Goal: Find specific page/section: Find specific page/section

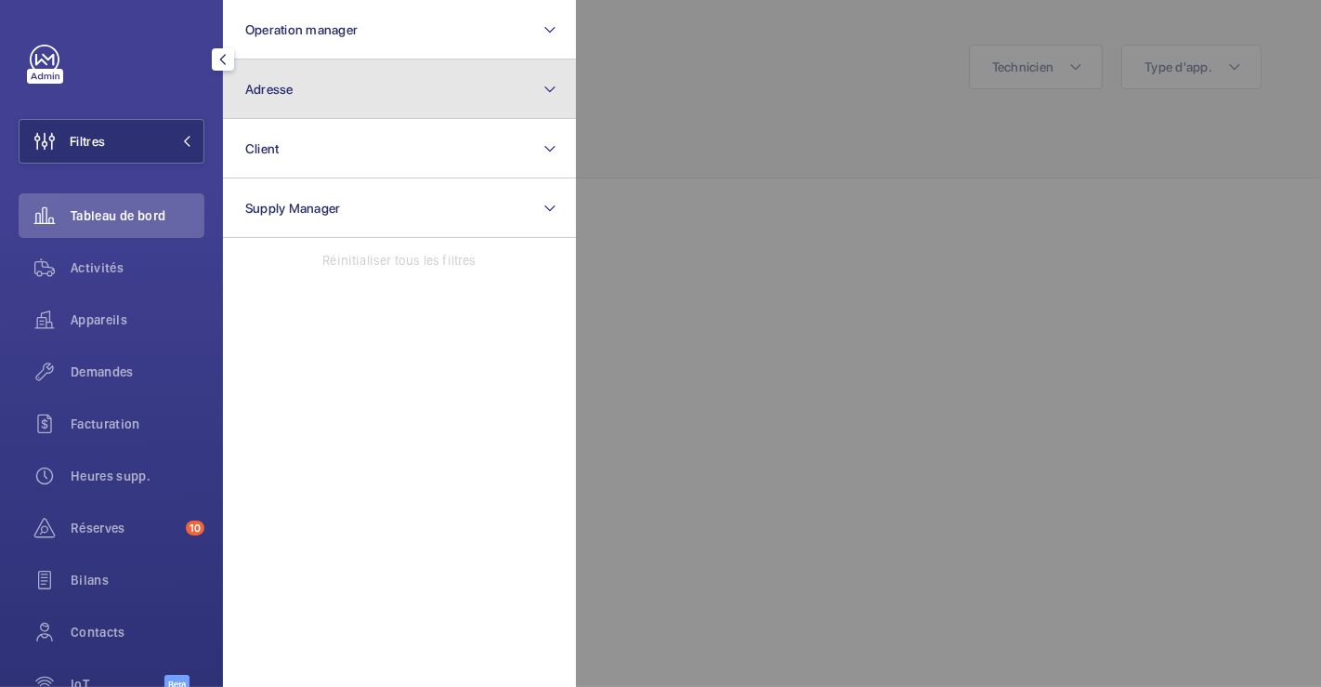
click at [326, 81] on button "Adresse" at bounding box center [399, 88] width 353 height 59
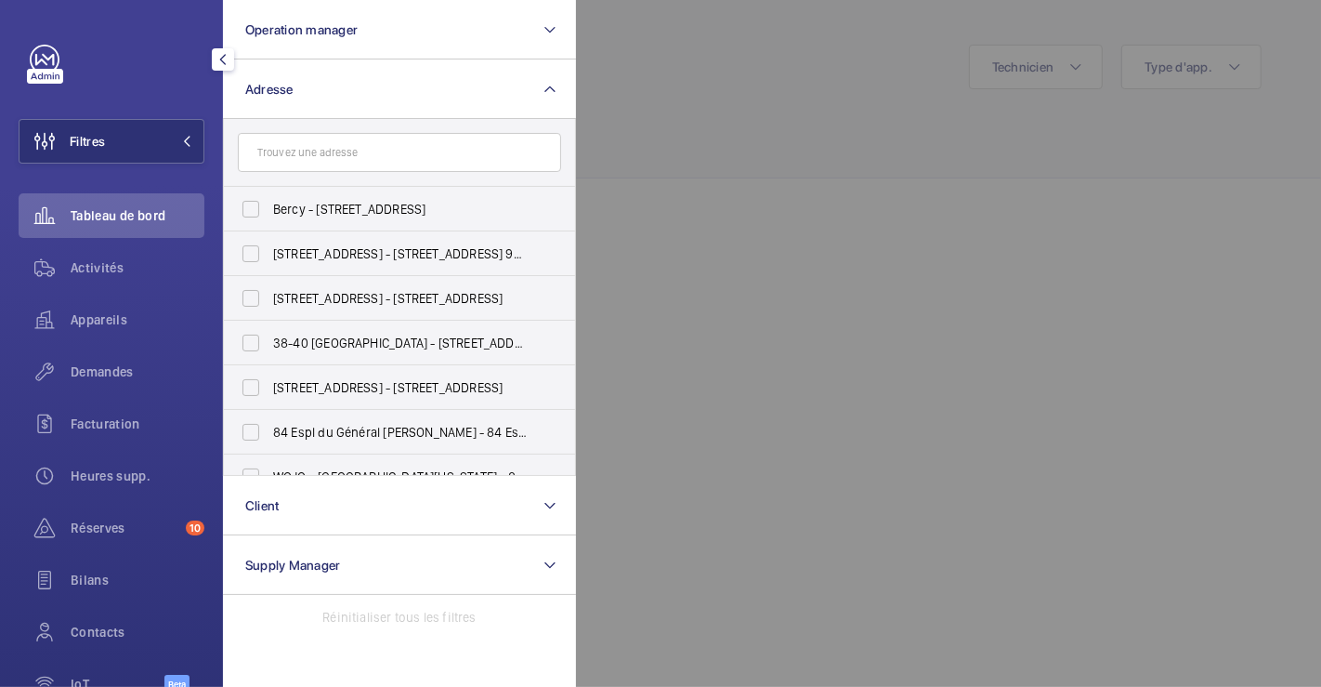
click at [321, 157] on input "text" at bounding box center [399, 152] width 323 height 39
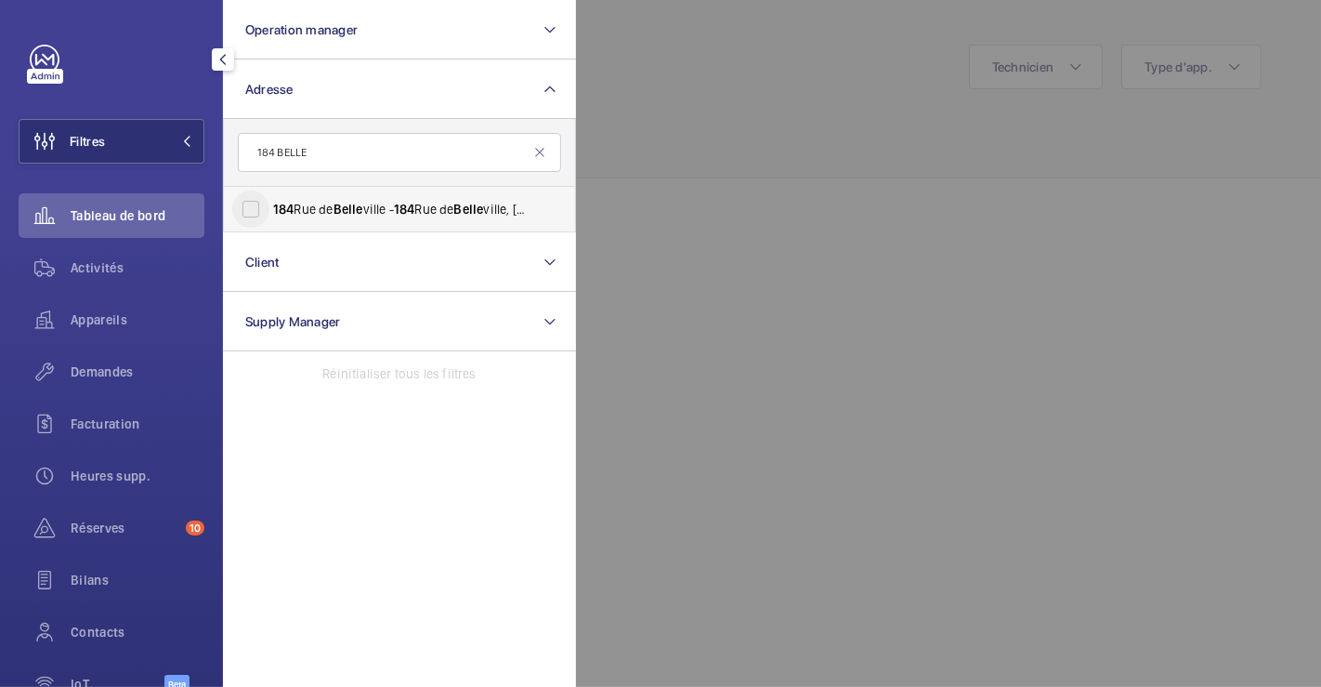
type input "184 BELLE"
click at [251, 210] on input "[STREET_ADDRESS][GEOGRAPHIC_DATA] - [STREET_ADDRESS]" at bounding box center [250, 208] width 37 height 37
checkbox input "true"
click at [658, 85] on div at bounding box center [1236, 343] width 1321 height 687
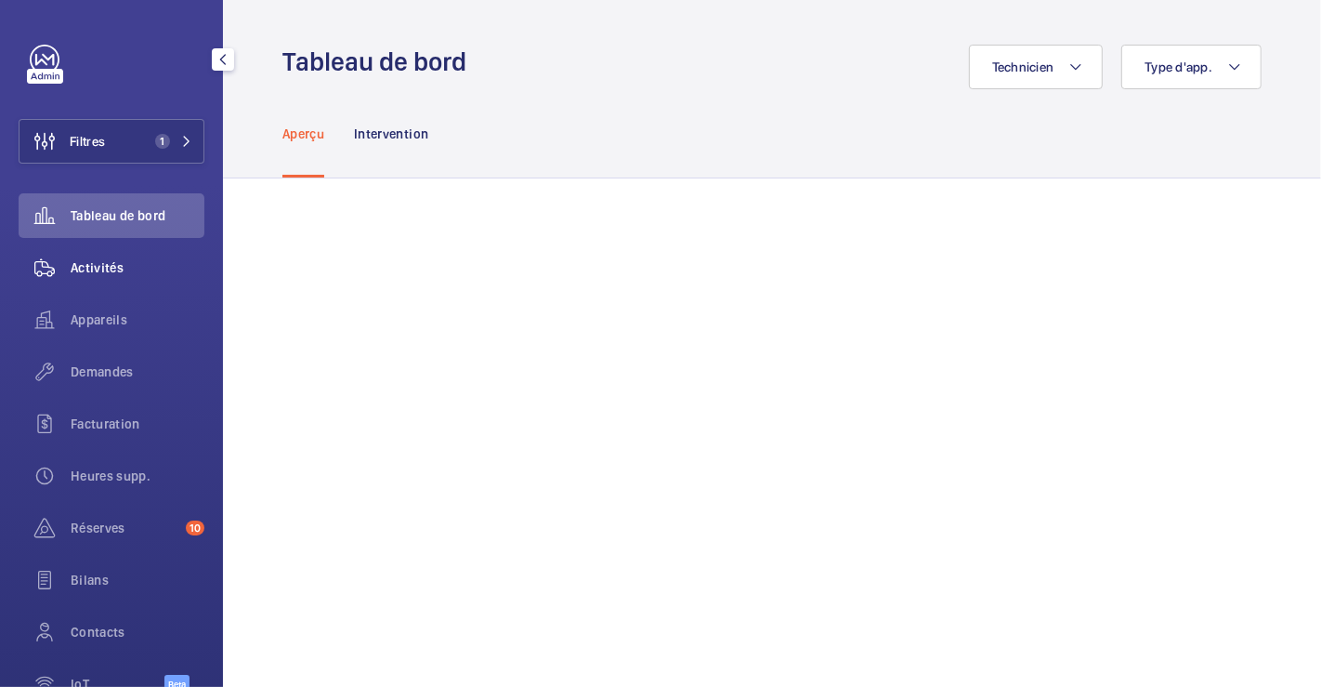
click at [113, 258] on span "Activités" at bounding box center [138, 267] width 134 height 19
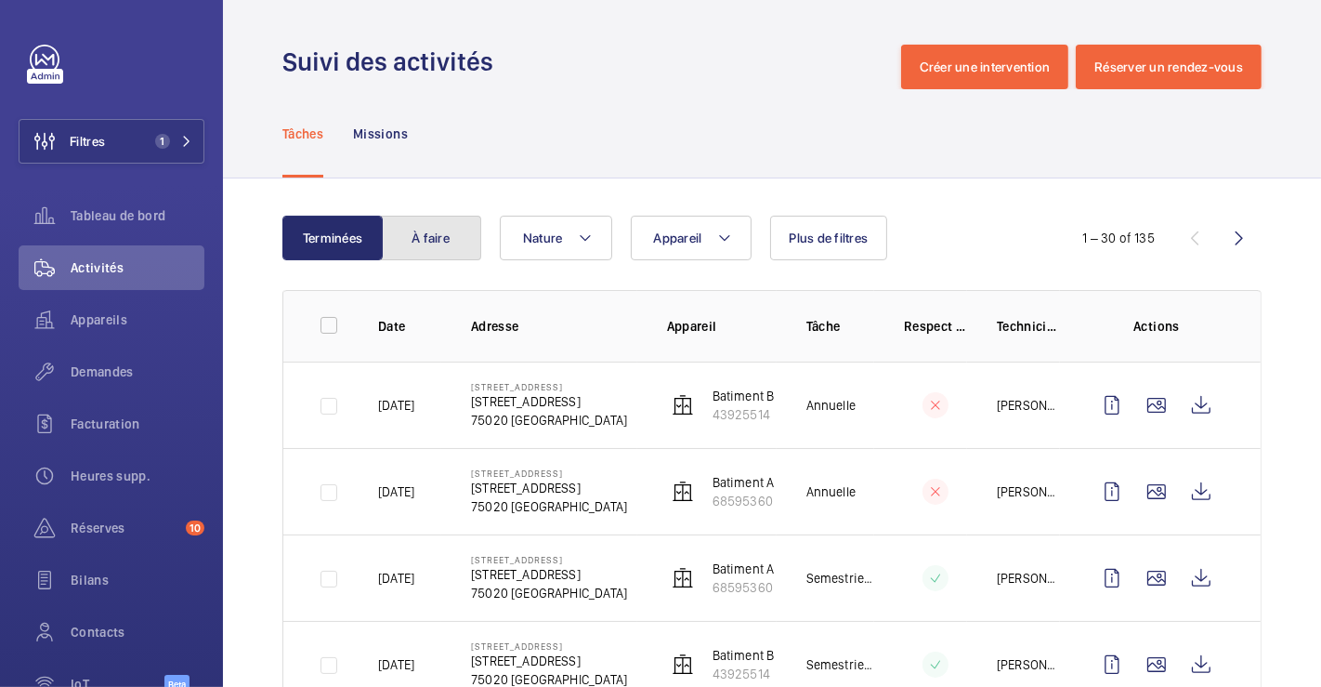
click at [427, 243] on button "À faire" at bounding box center [431, 238] width 100 height 45
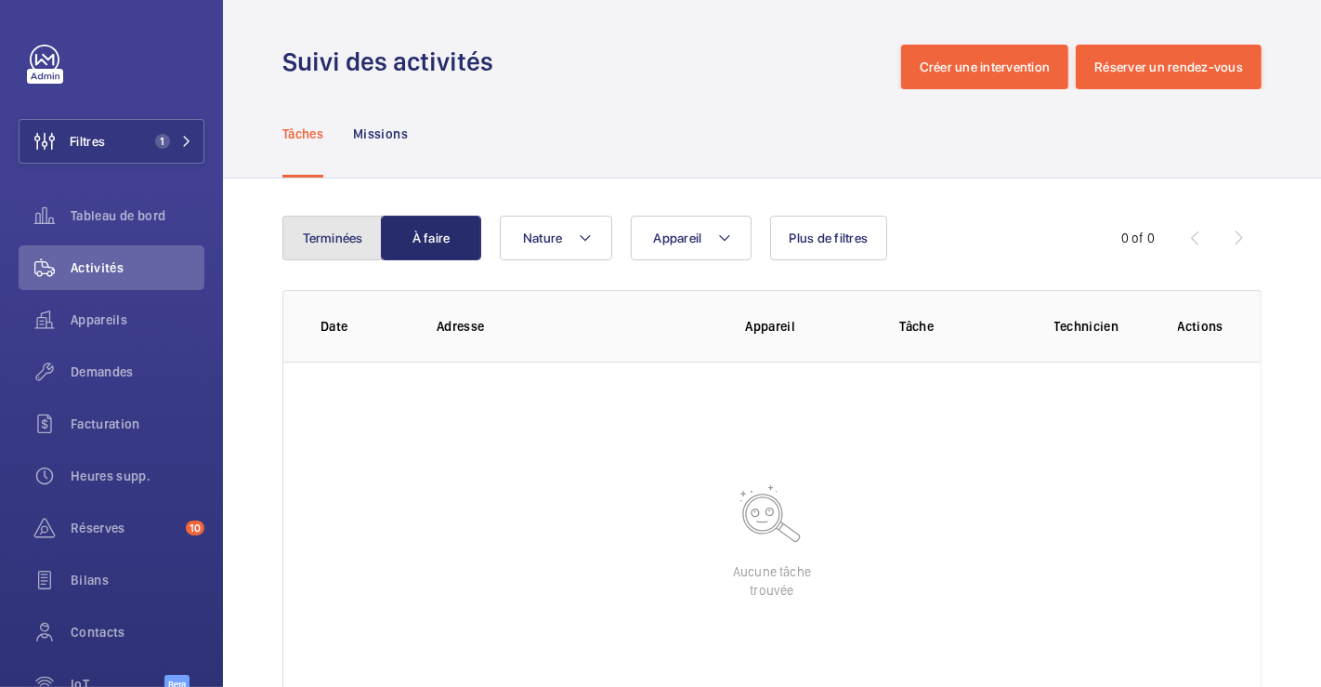
click at [329, 242] on button "Terminées" at bounding box center [332, 238] width 100 height 45
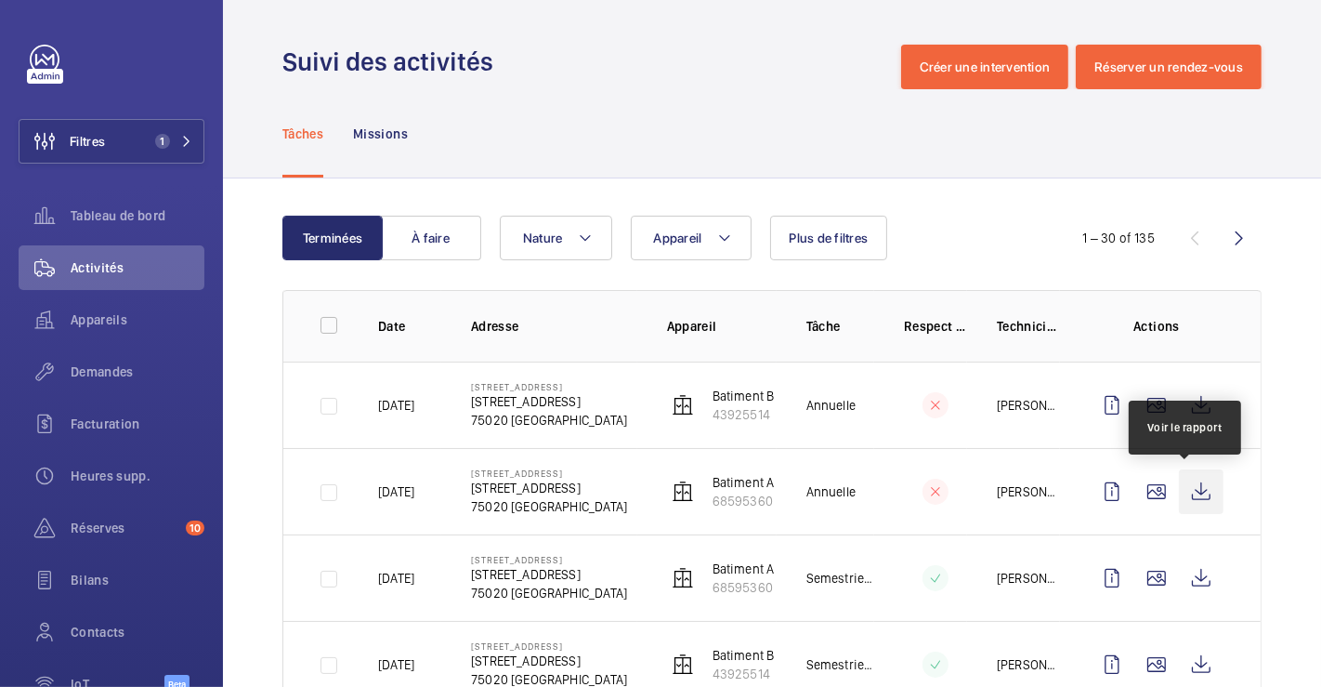
click at [1181, 495] on wm-front-icon-button at bounding box center [1201, 491] width 45 height 45
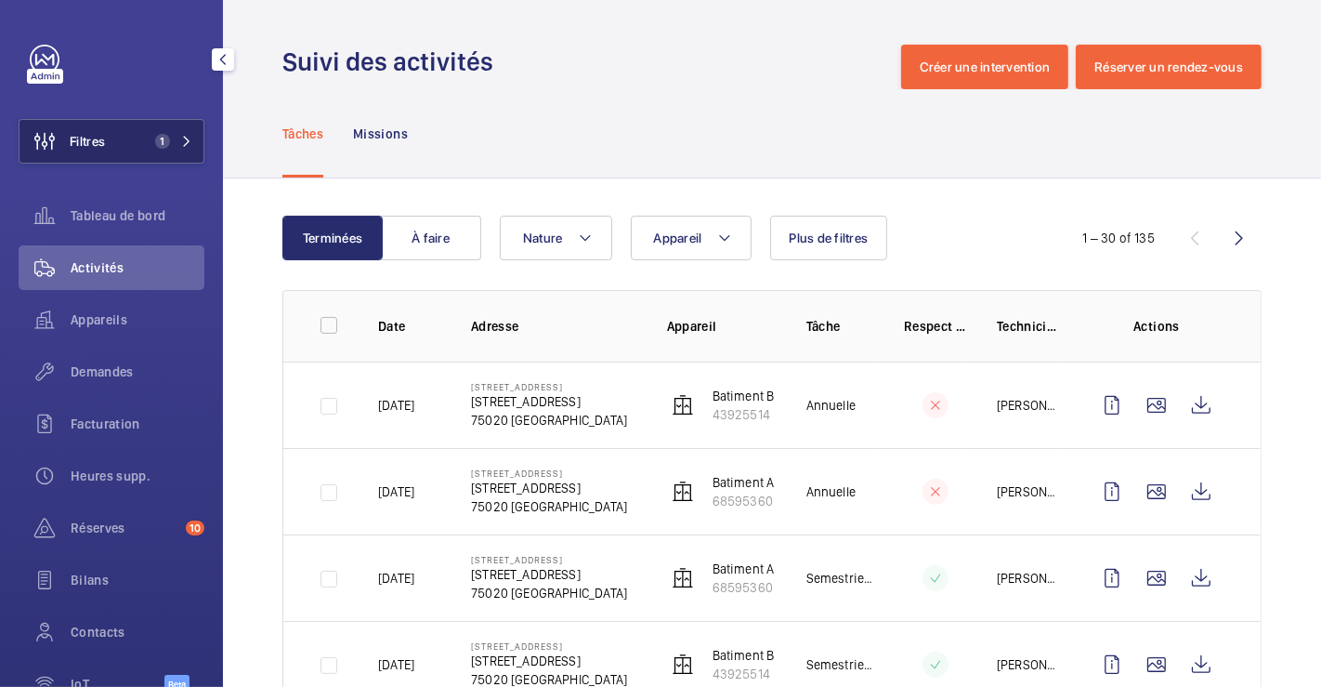
drag, startPoint x: 104, startPoint y: 132, endPoint x: 114, endPoint y: 137, distance: 11.2
click at [103, 132] on span "Filtres" at bounding box center [87, 141] width 35 height 19
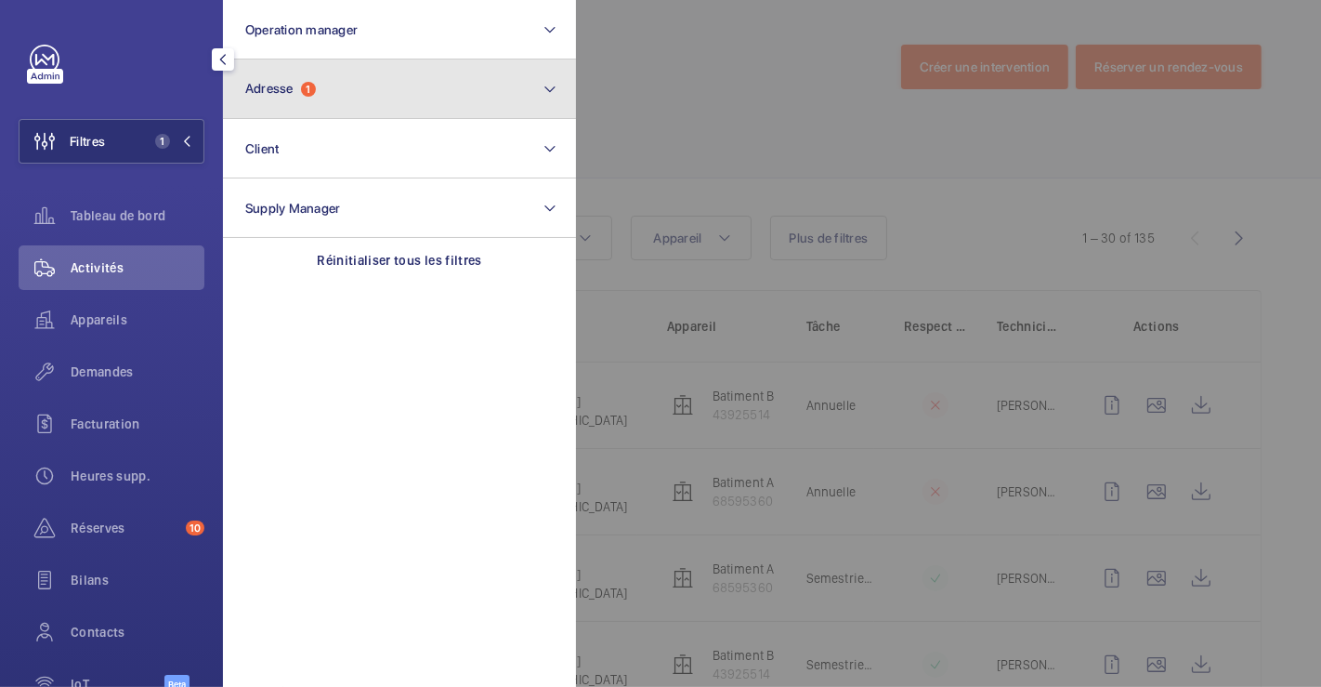
click at [416, 84] on button "Adresse 1" at bounding box center [399, 88] width 353 height 59
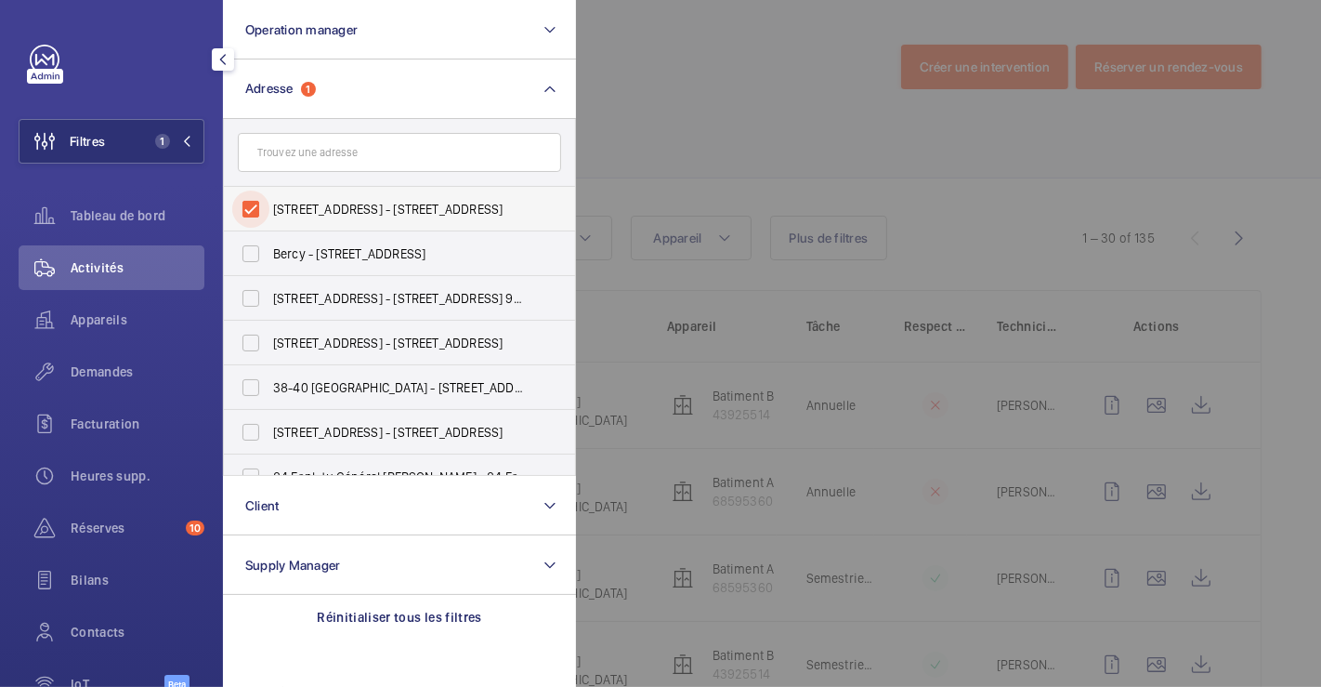
click at [247, 213] on input "[STREET_ADDRESS] - [STREET_ADDRESS]" at bounding box center [250, 208] width 37 height 37
checkbox input "false"
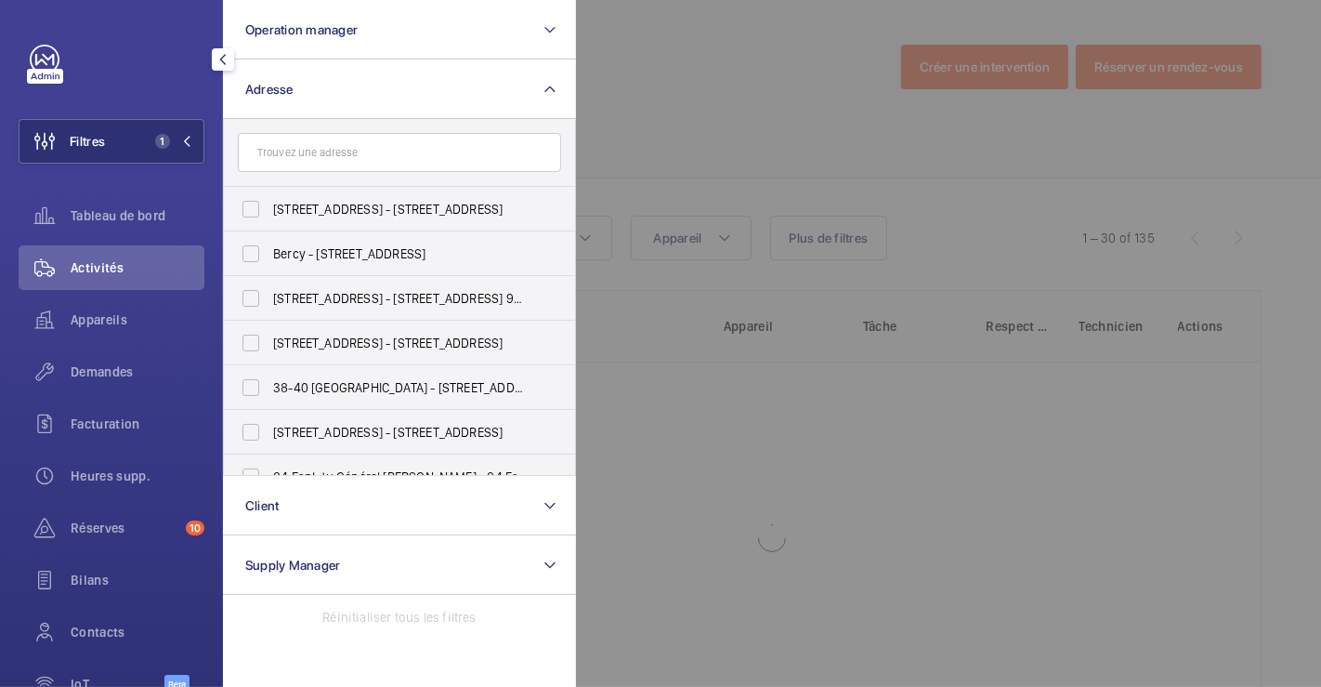
click at [732, 88] on div at bounding box center [1236, 343] width 1321 height 687
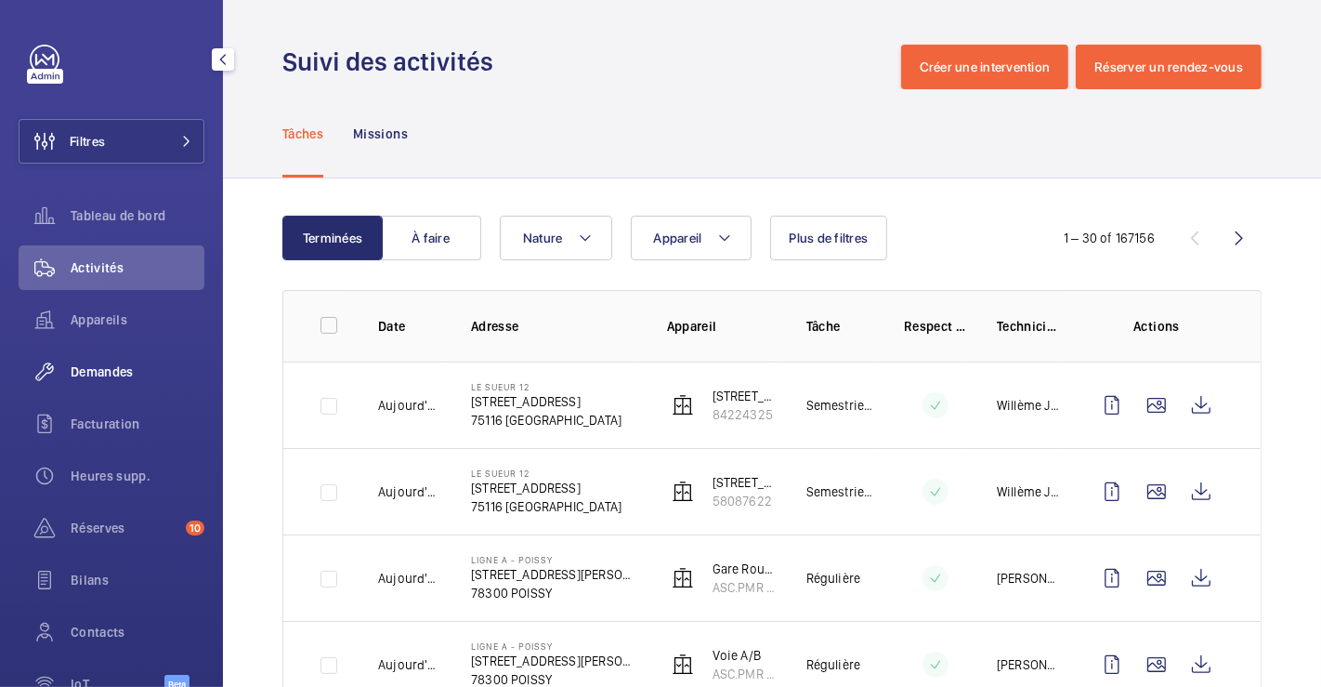
click at [112, 362] on span "Demandes" at bounding box center [138, 371] width 134 height 19
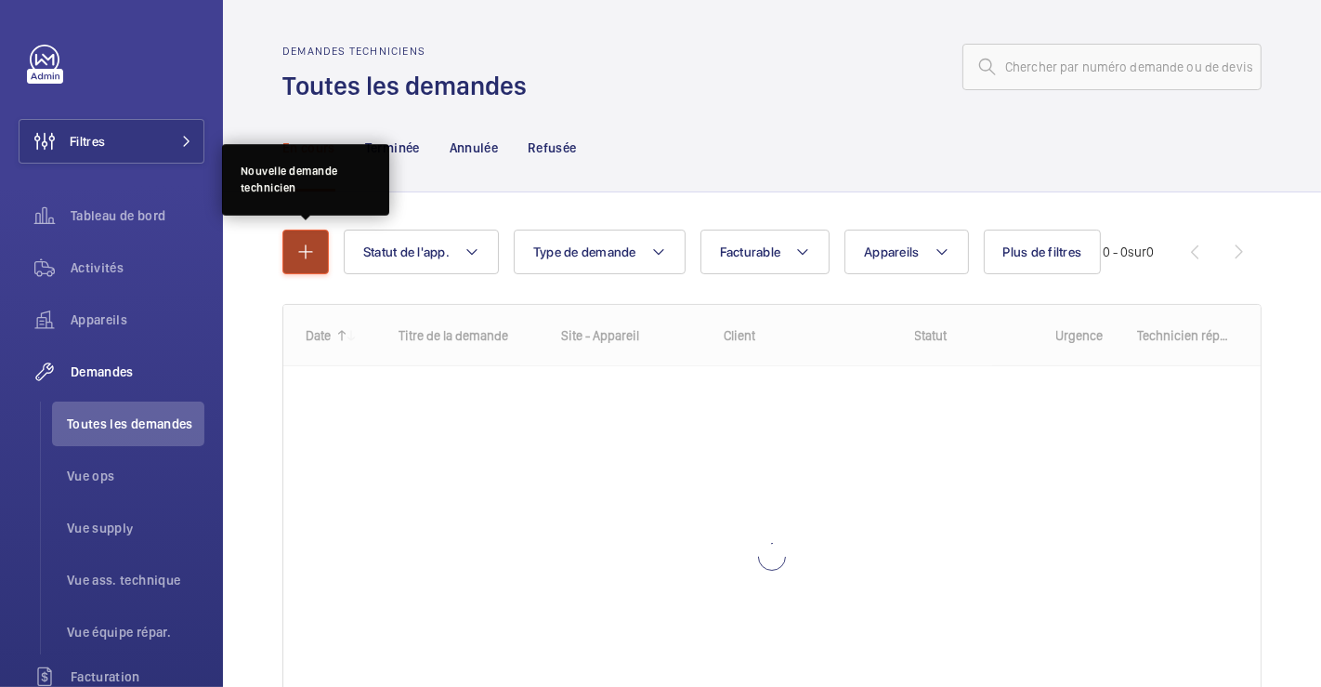
click at [304, 246] on mat-icon "button" at bounding box center [306, 252] width 22 height 22
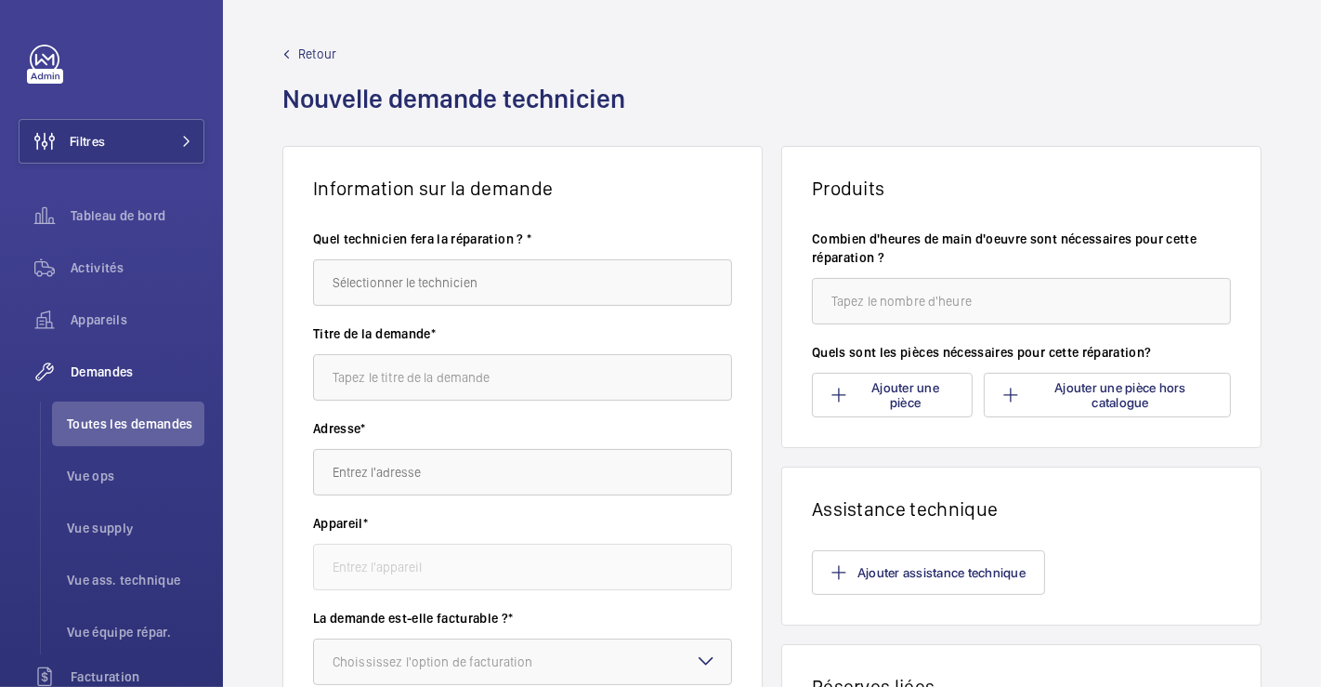
click at [666, 38] on wm-front-admin-header "Retour Nouvelle demande technicien" at bounding box center [772, 73] width 1098 height 146
click at [118, 420] on span "Toutes les demandes" at bounding box center [136, 423] width 138 height 19
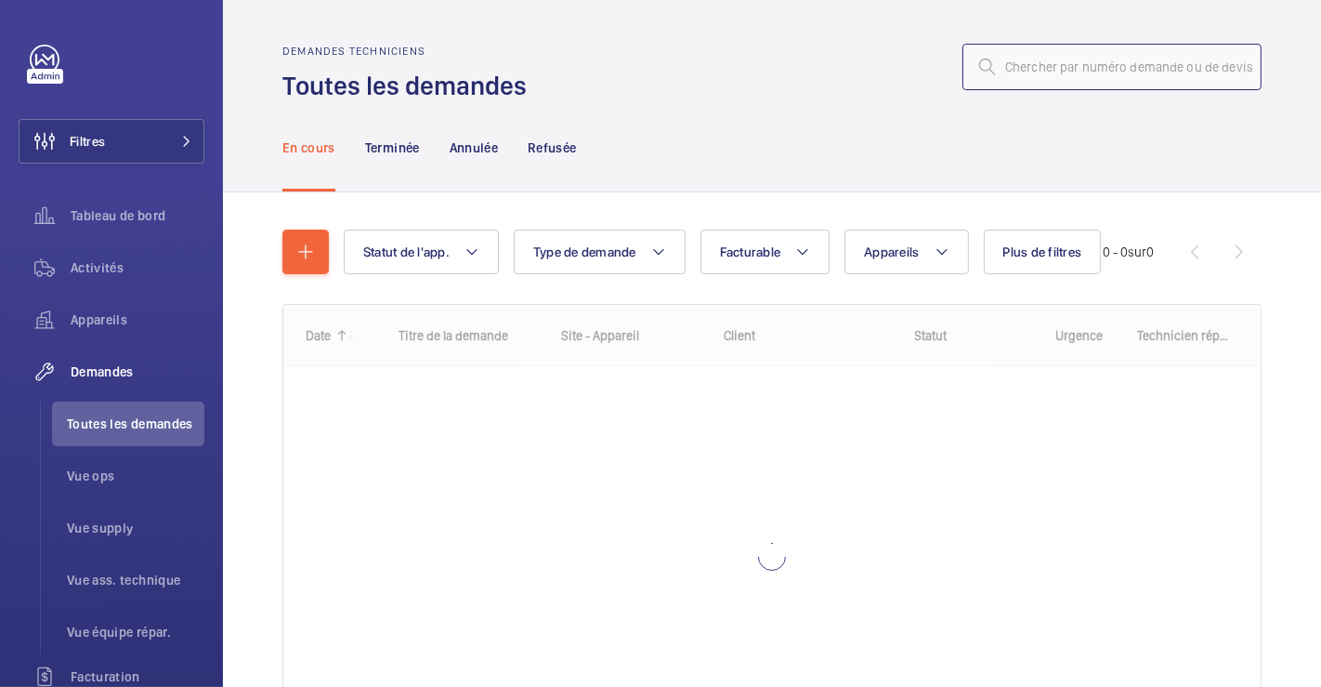
click at [1025, 66] on input "text" at bounding box center [1112, 67] width 299 height 46
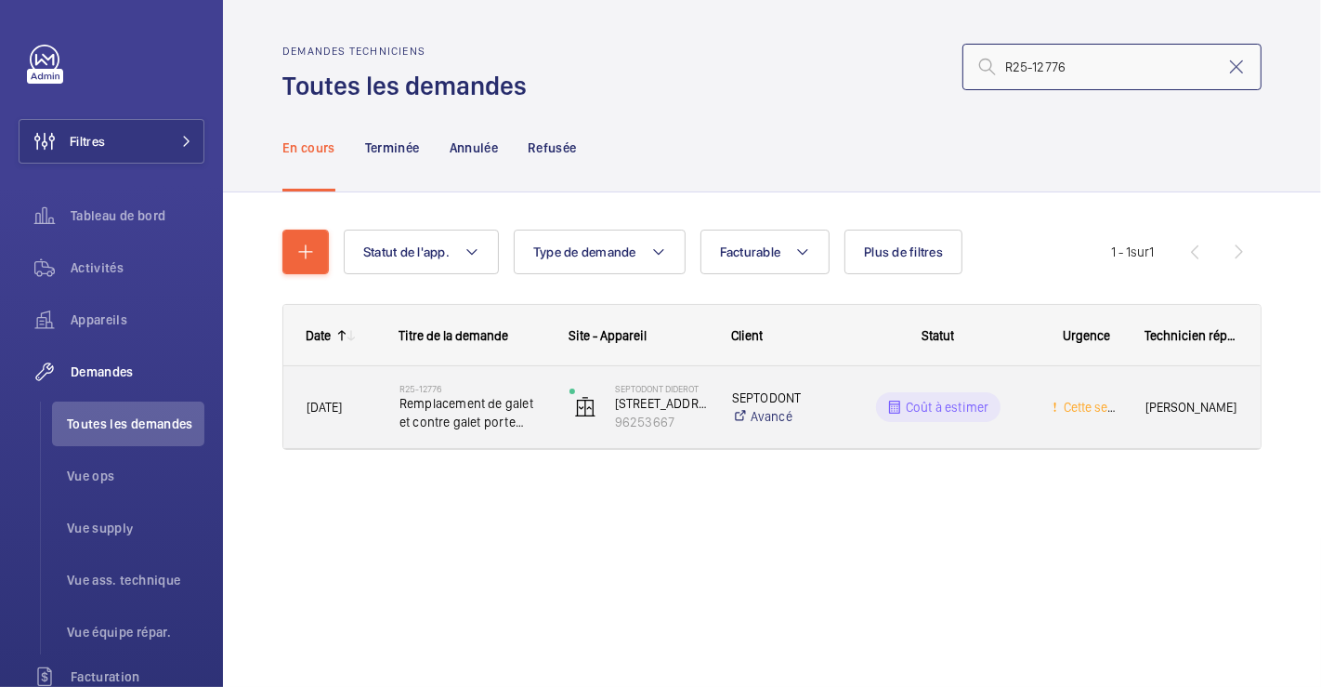
type input "R25-12776"
click at [345, 383] on div "[DATE]" at bounding box center [329, 407] width 91 height 58
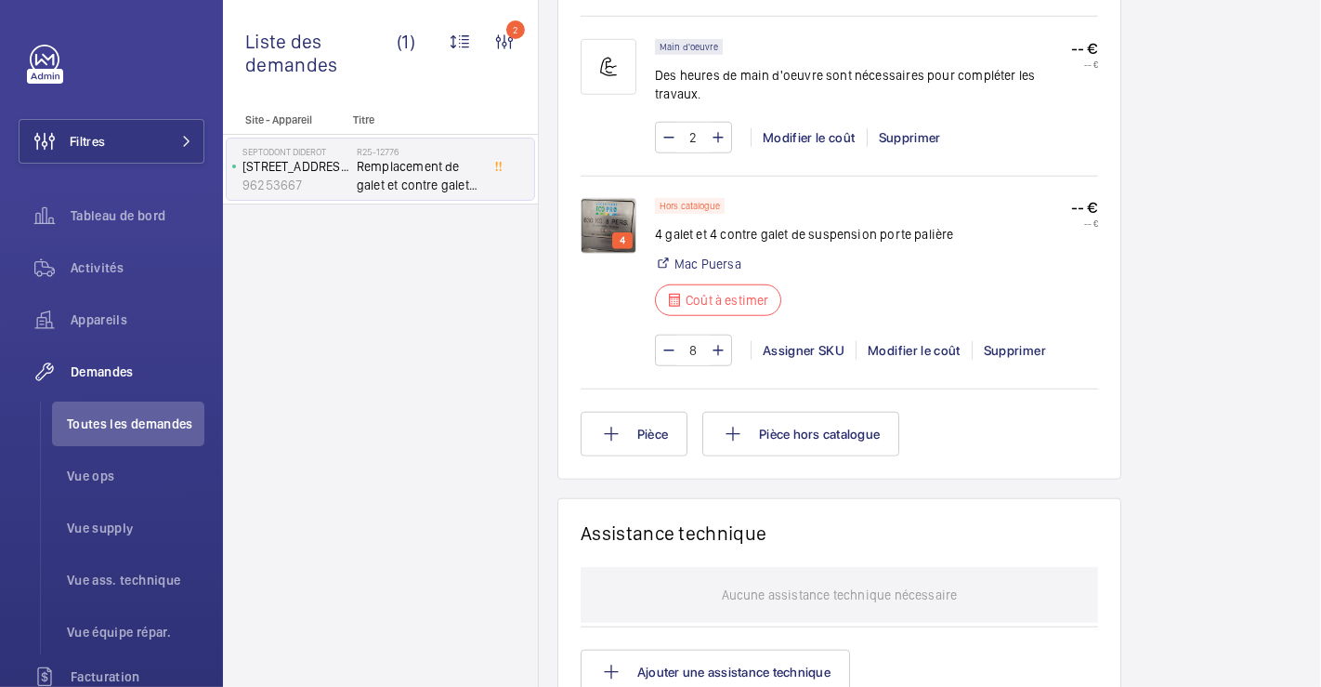
scroll to position [1032, 0]
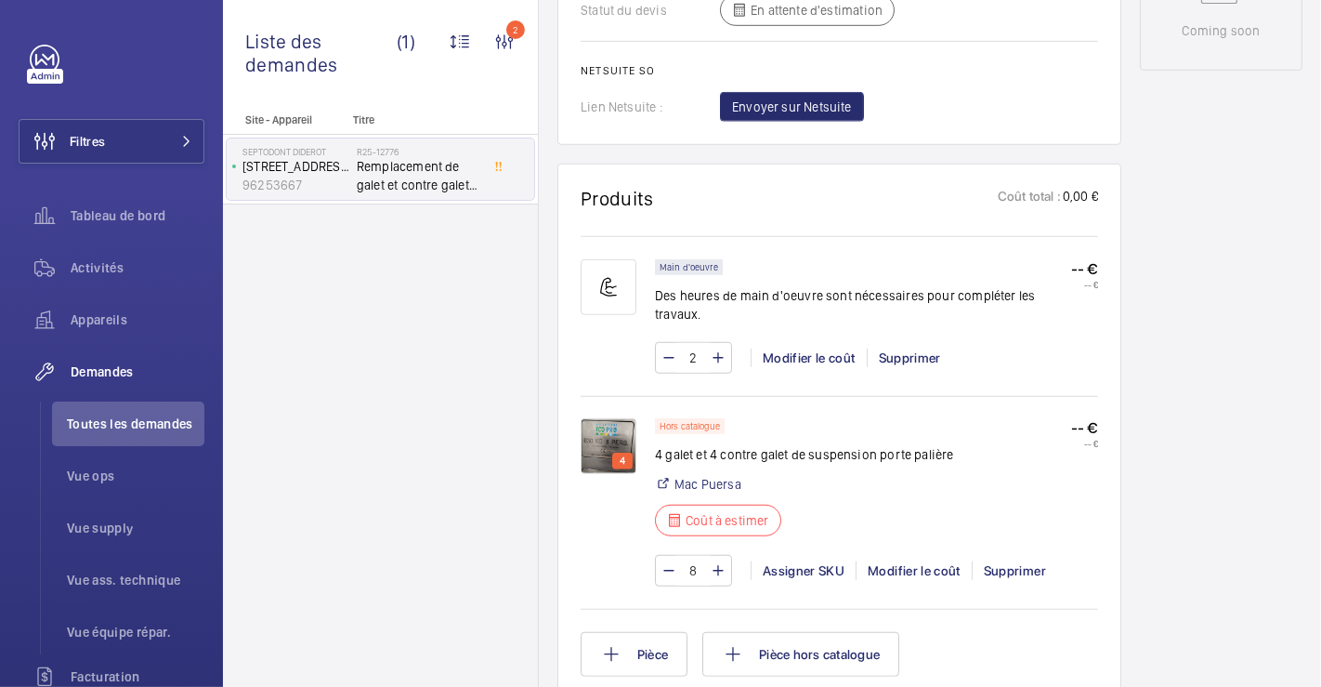
click at [622, 433] on img at bounding box center [609, 446] width 56 height 56
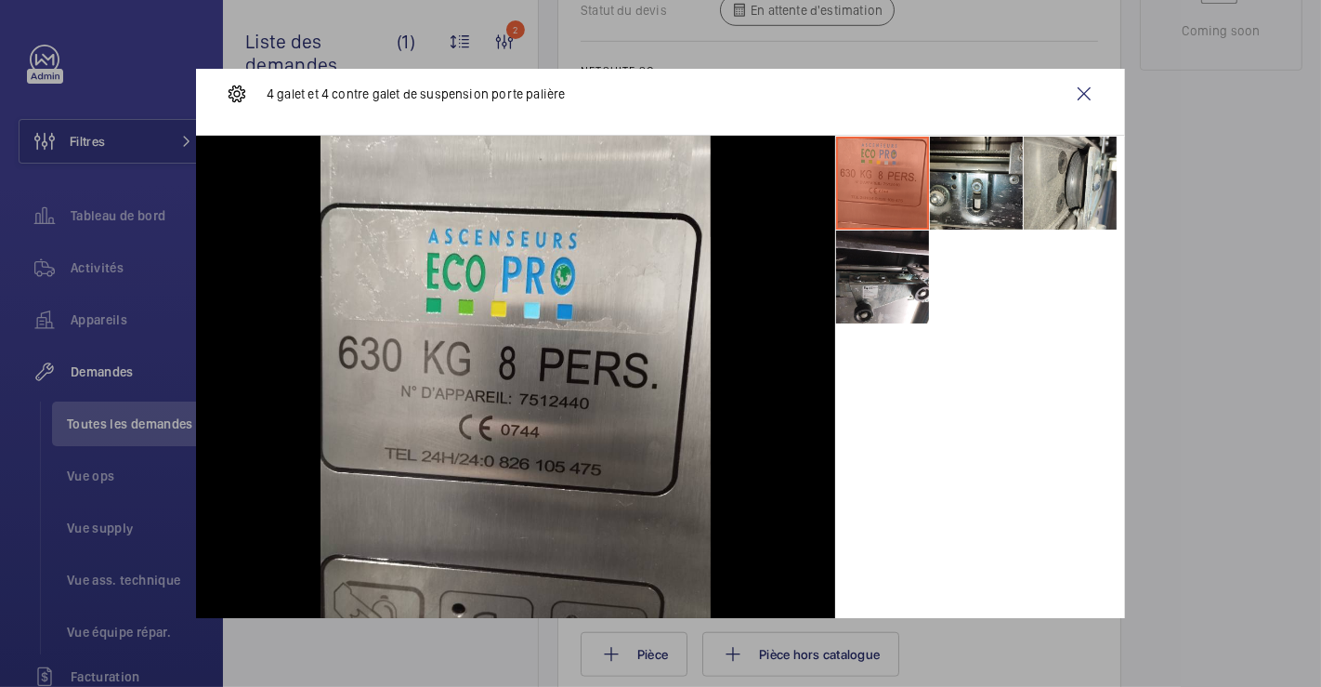
scroll to position [0, 0]
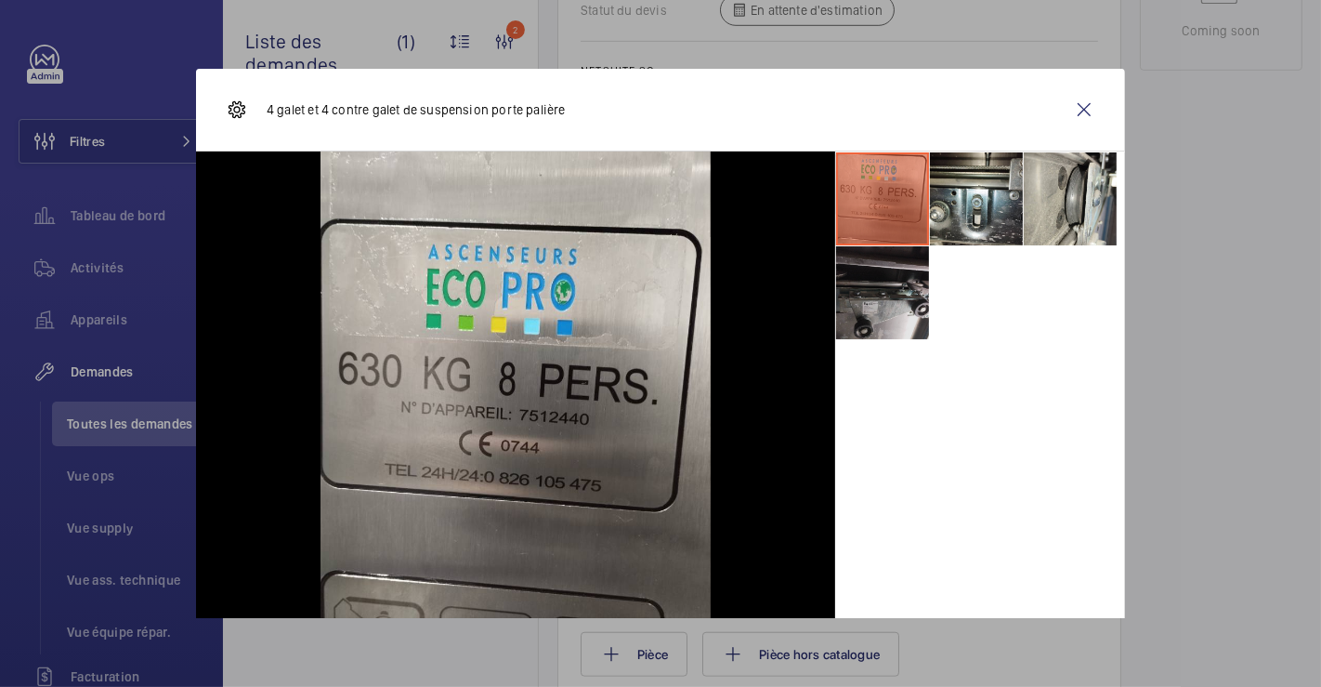
click at [871, 309] on li at bounding box center [882, 292] width 93 height 93
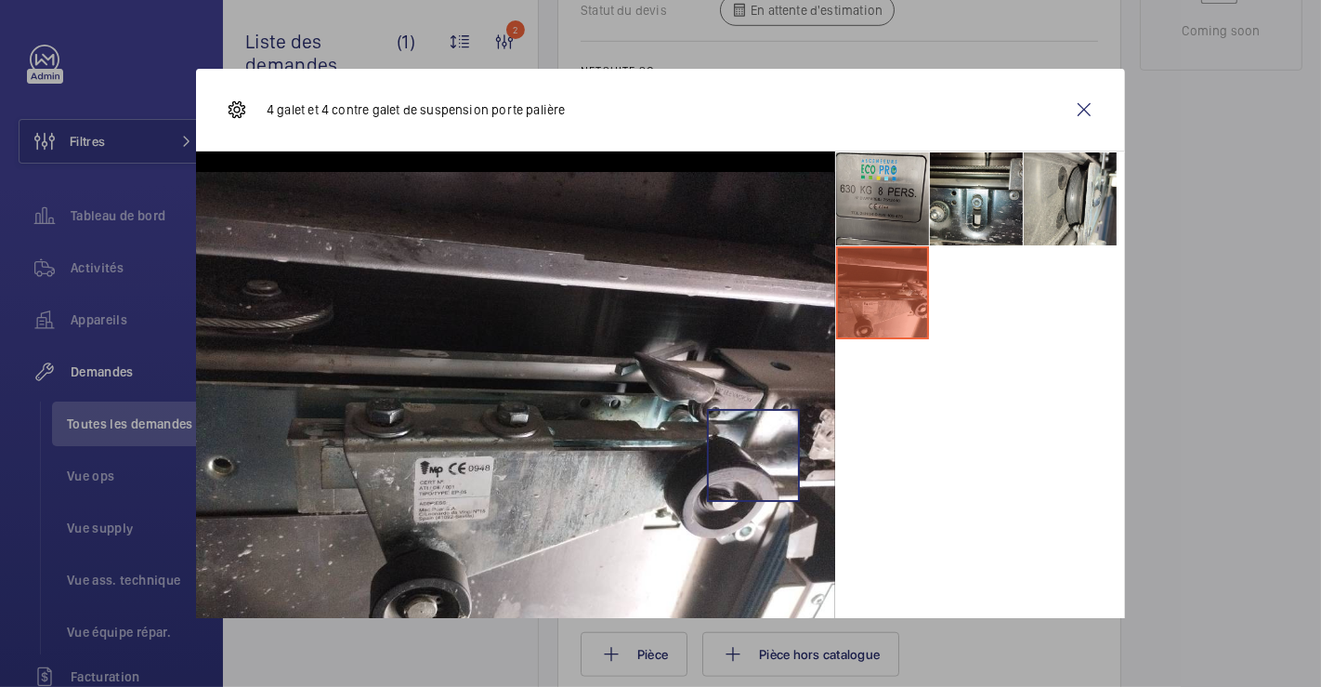
scroll to position [69, 0]
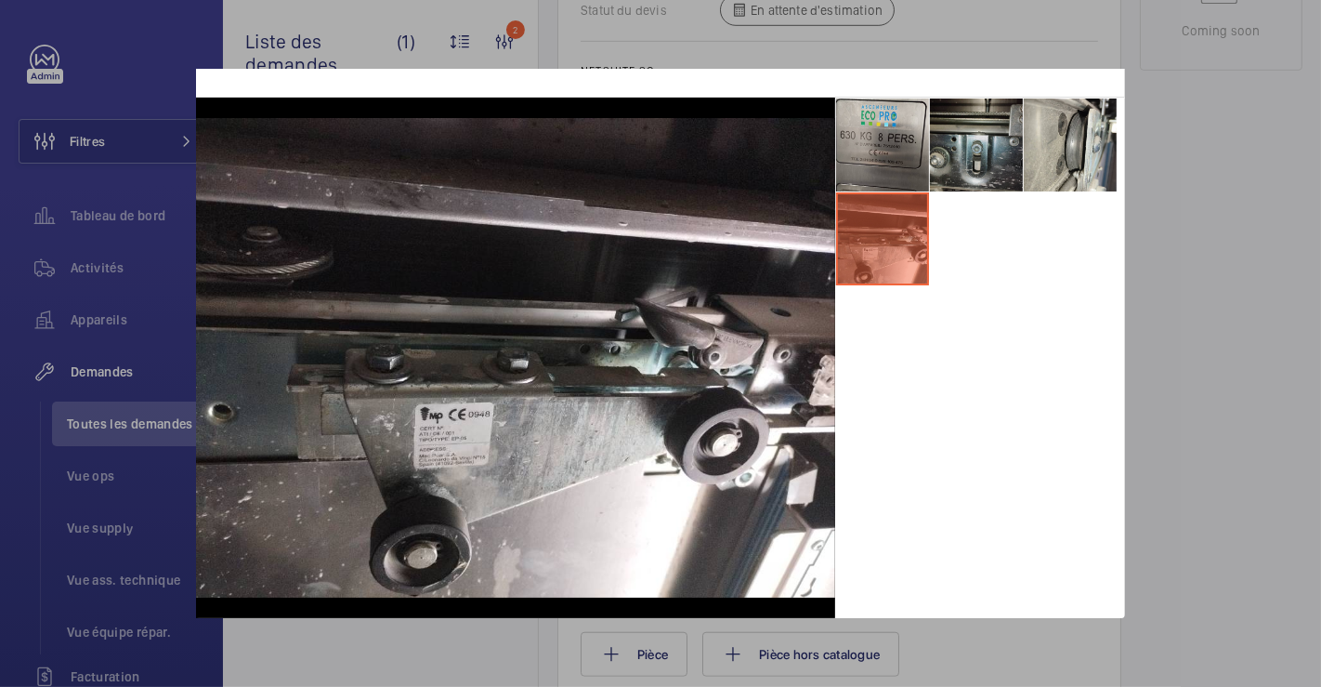
click at [958, 134] on li at bounding box center [976, 144] width 93 height 93
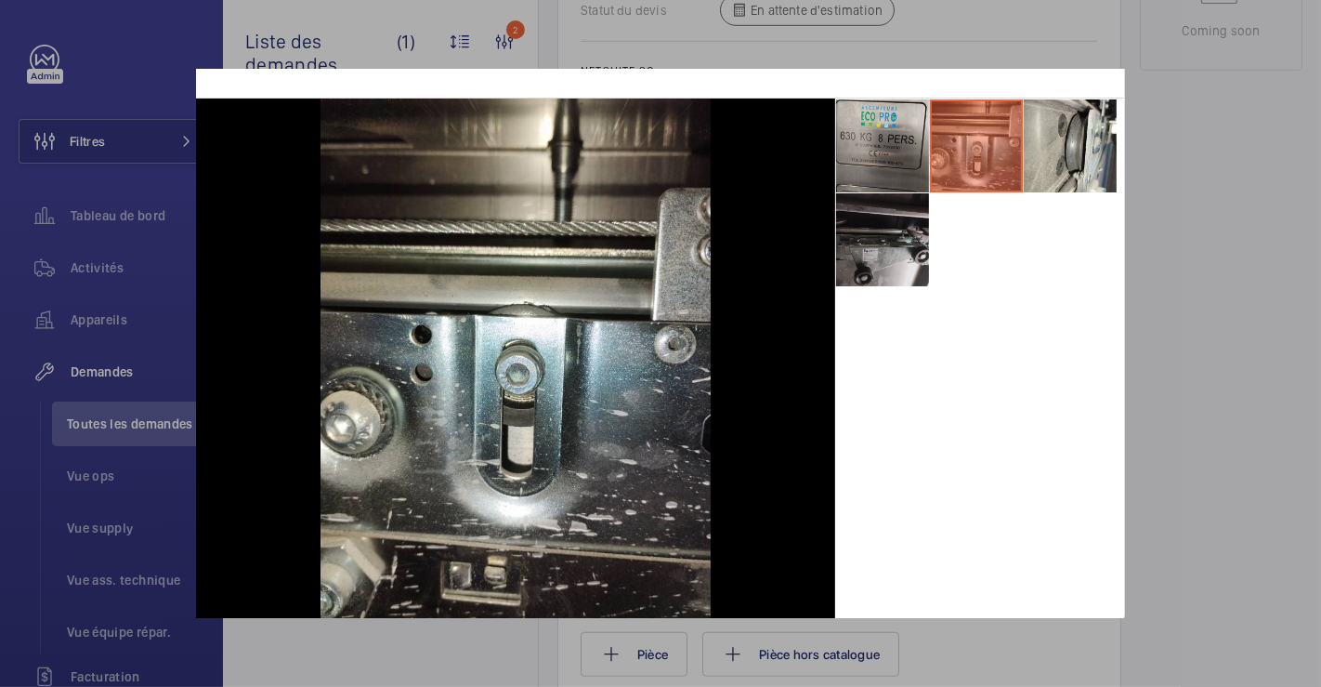
click at [862, 230] on li at bounding box center [882, 239] width 93 height 93
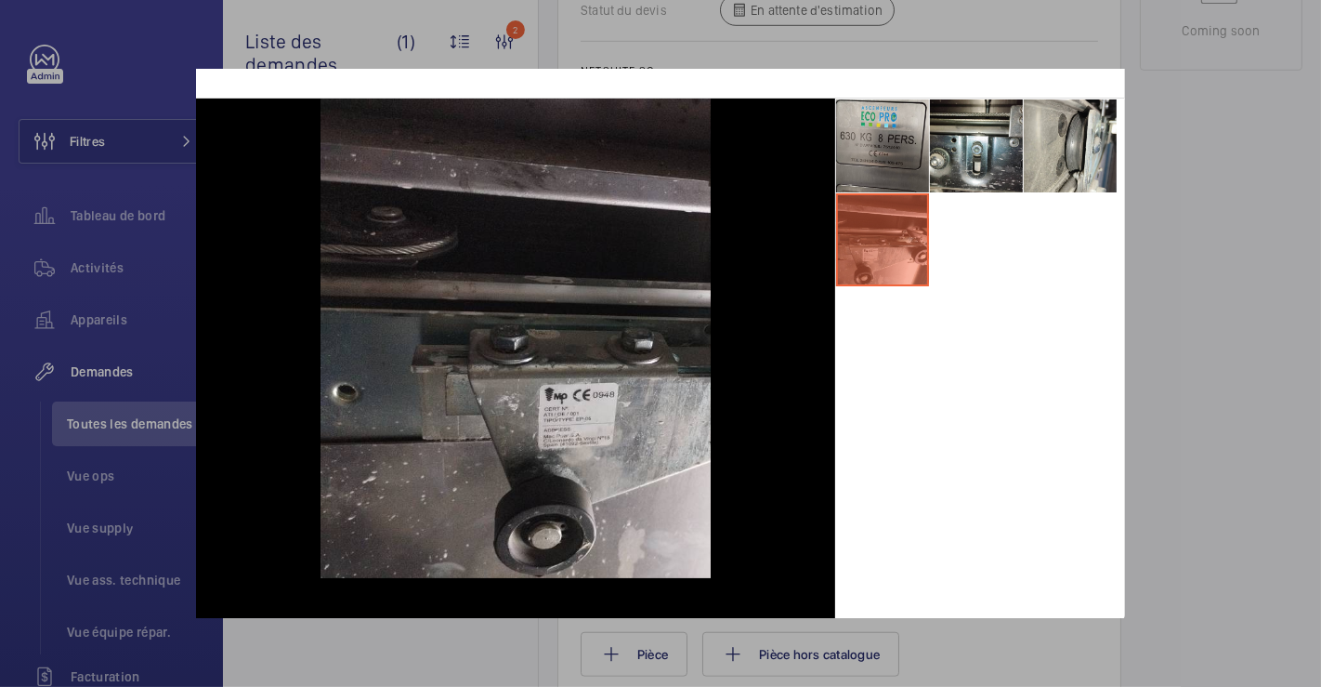
scroll to position [69, 0]
